Goal: Transaction & Acquisition: Purchase product/service

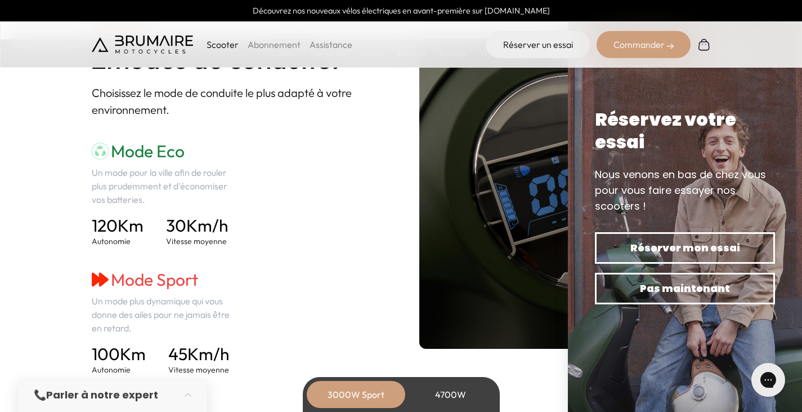
click at [448, 404] on div "4700W" at bounding box center [451, 394] width 90 height 27
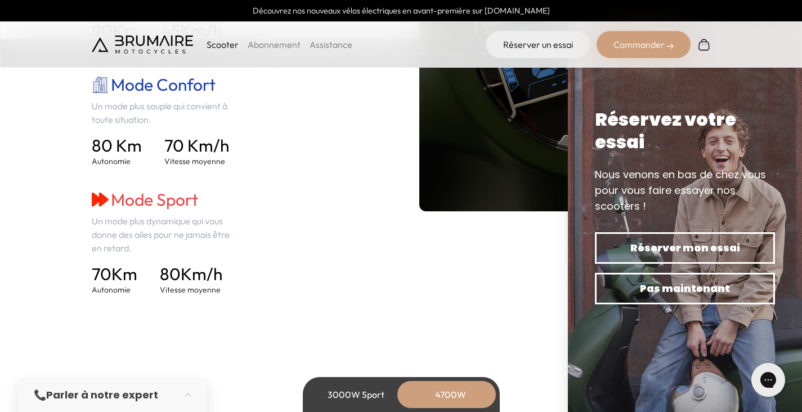
scroll to position [1766, 0]
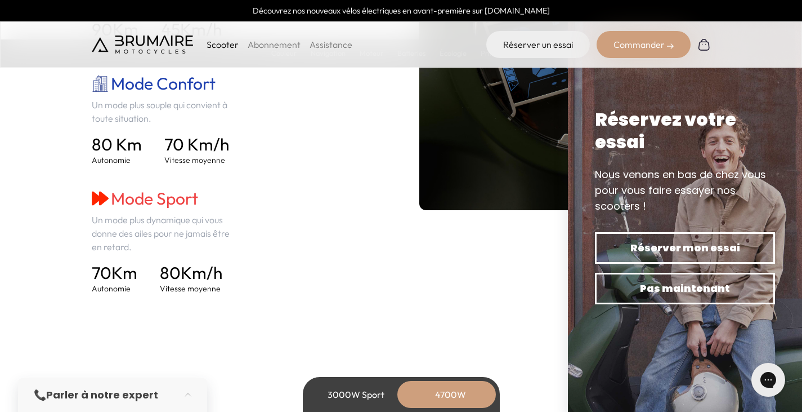
click at [346, 391] on div "3000W Sport" at bounding box center [356, 394] width 90 height 27
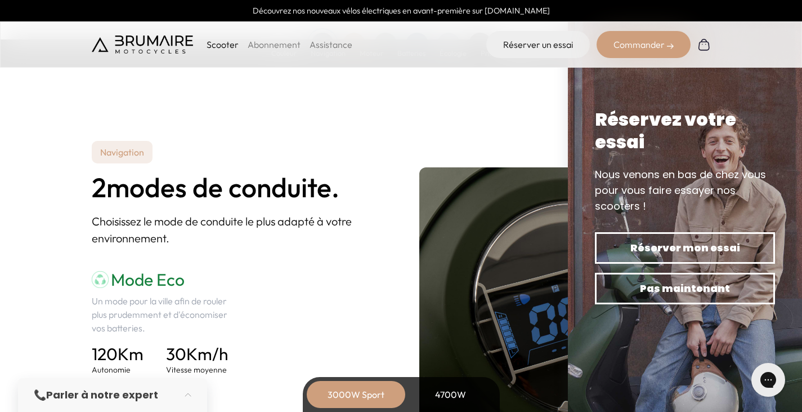
scroll to position [1439, 0]
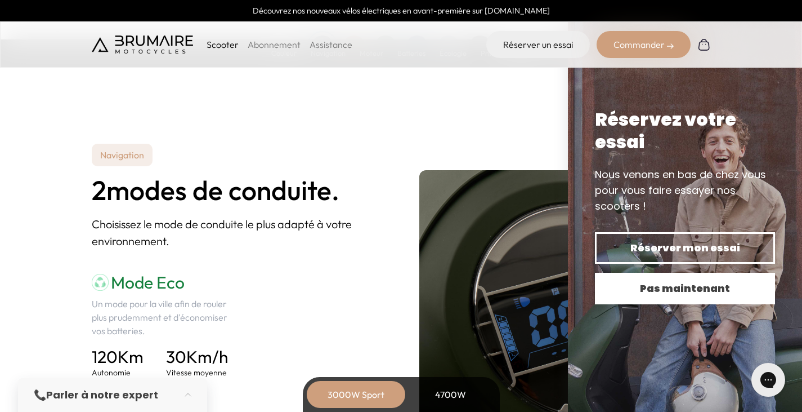
click at [633, 296] on span "Pas maintenant" at bounding box center [685, 288] width 141 height 16
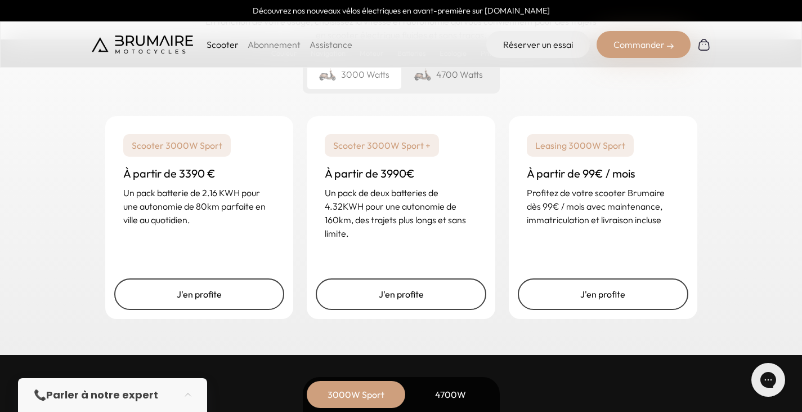
scroll to position [2763, 0]
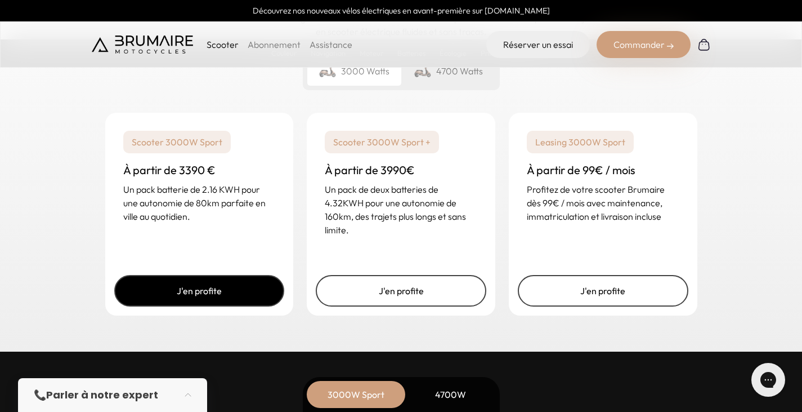
click at [187, 284] on link "J'en profite" at bounding box center [199, 291] width 171 height 32
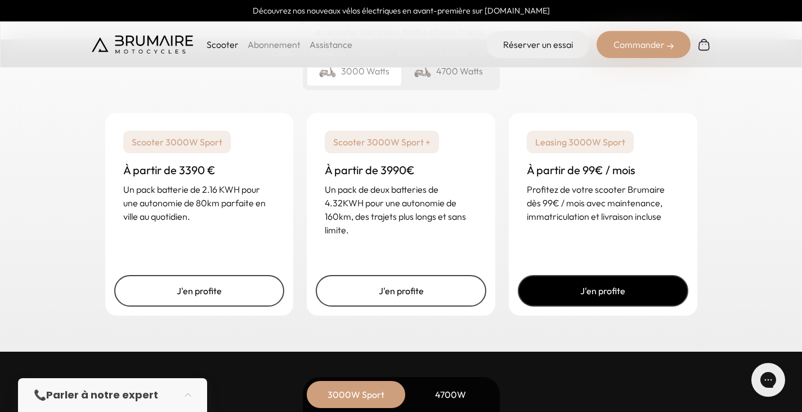
click at [592, 283] on link "J'en profite" at bounding box center [603, 291] width 171 height 32
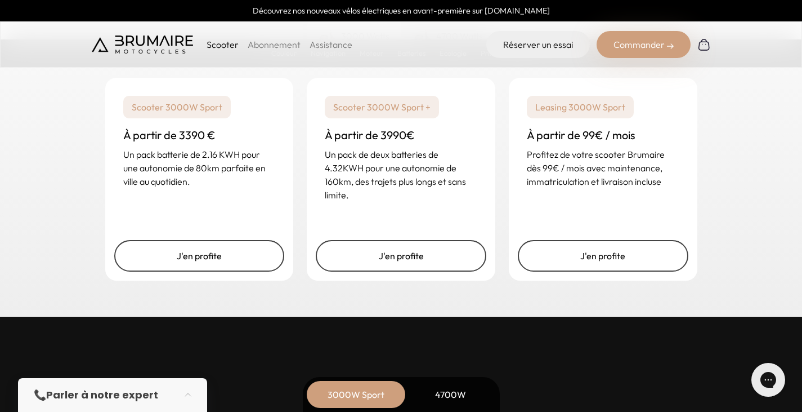
scroll to position [2799, 0]
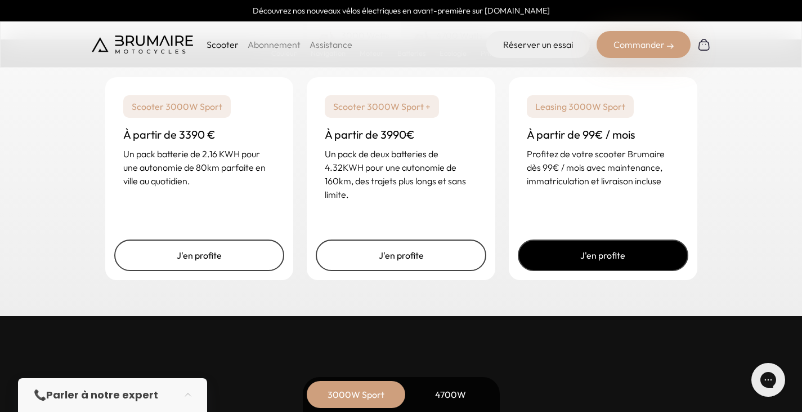
click at [566, 253] on link "J'en profite" at bounding box center [603, 255] width 171 height 32
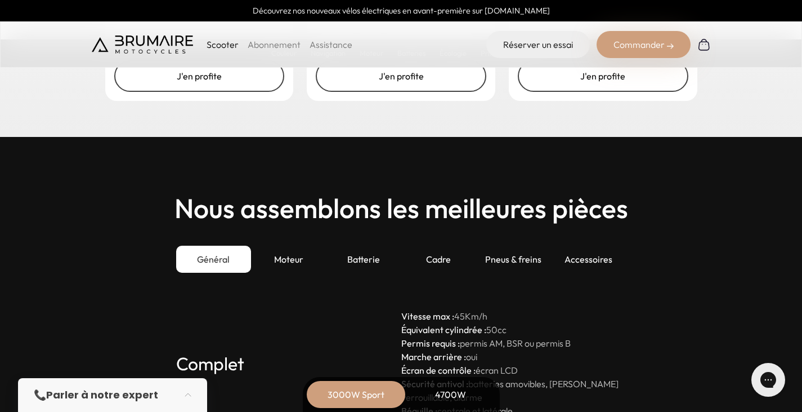
scroll to position [3086, 0]
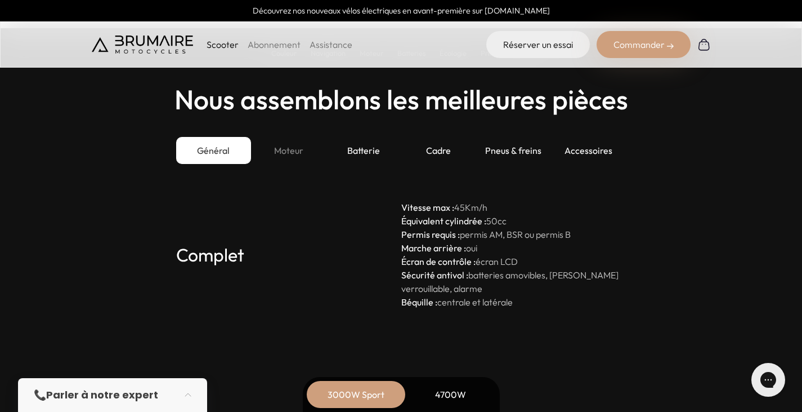
click at [292, 158] on div "Moteur" at bounding box center [288, 150] width 75 height 27
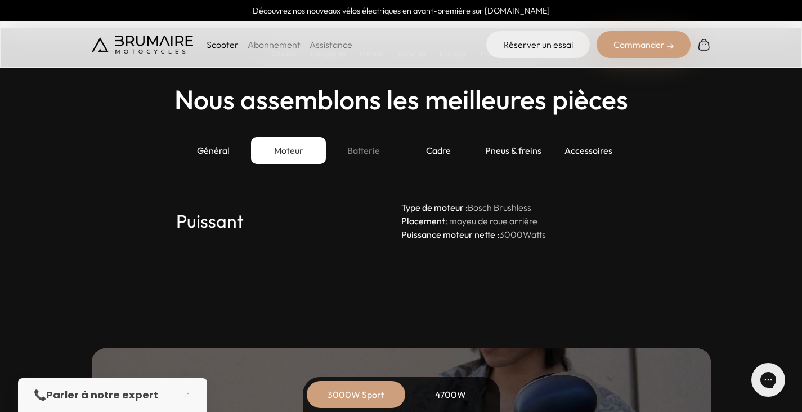
click at [378, 142] on div "Batterie" at bounding box center [363, 150] width 75 height 27
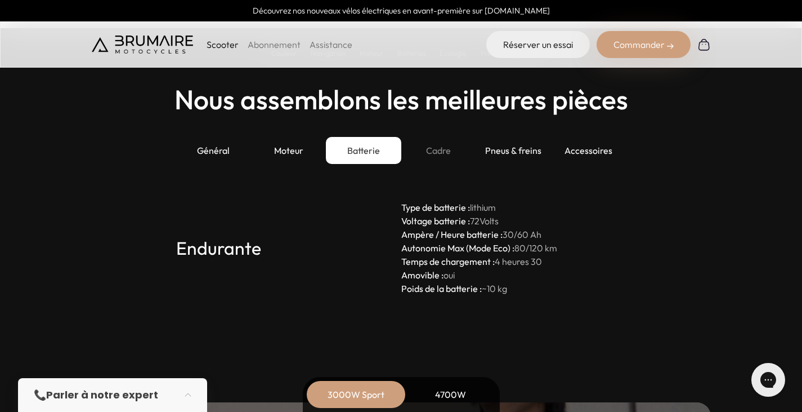
click at [472, 142] on div "Cadre" at bounding box center [438, 150] width 75 height 27
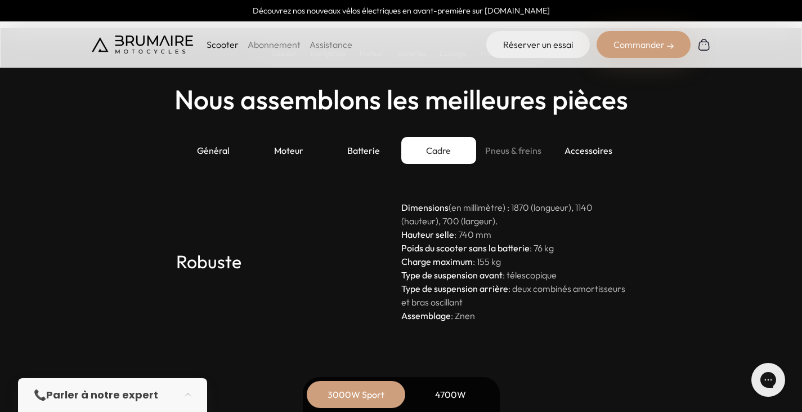
click at [524, 148] on div "Pneus & freins" at bounding box center [513, 150] width 75 height 27
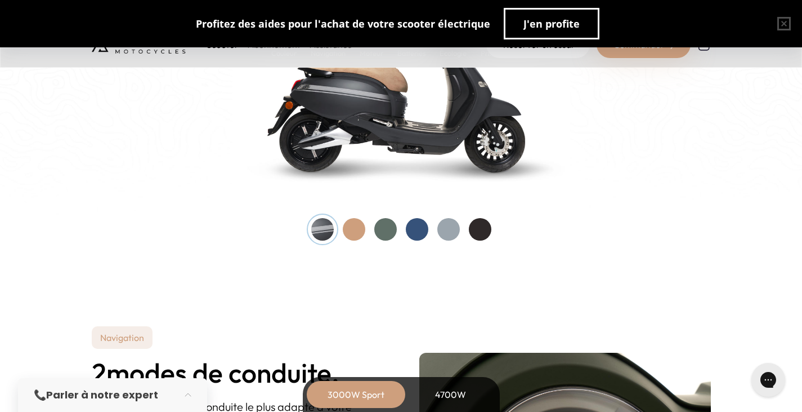
scroll to position [1239, 0]
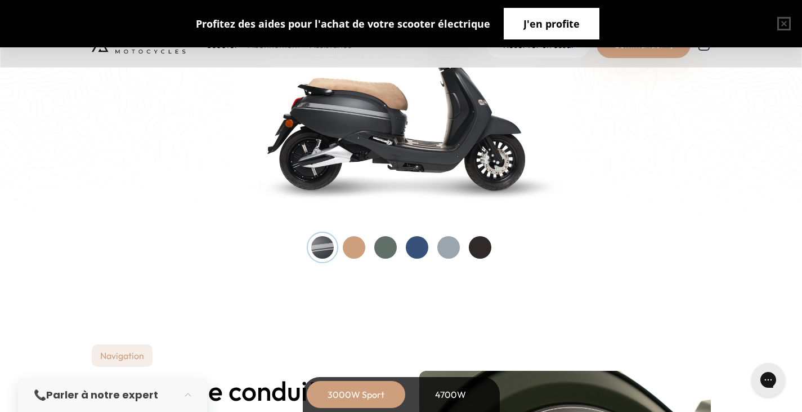
click at [521, 21] on button "J'en profite" at bounding box center [552, 24] width 96 height 32
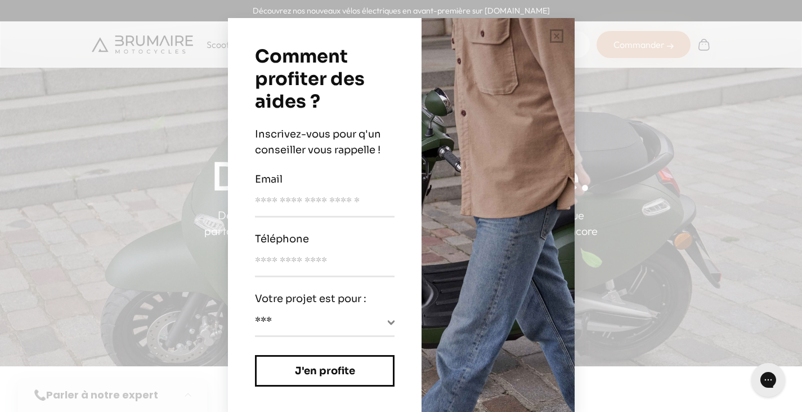
scroll to position [0, 0]
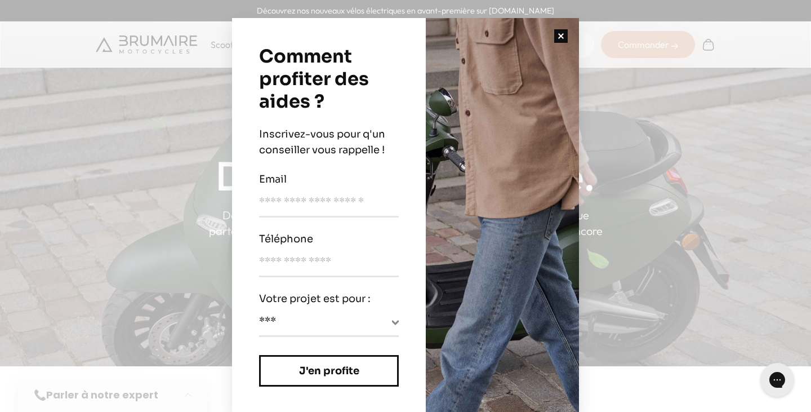
click at [557, 42] on button "button" at bounding box center [561, 36] width 36 height 36
